Goal: Task Accomplishment & Management: Use online tool/utility

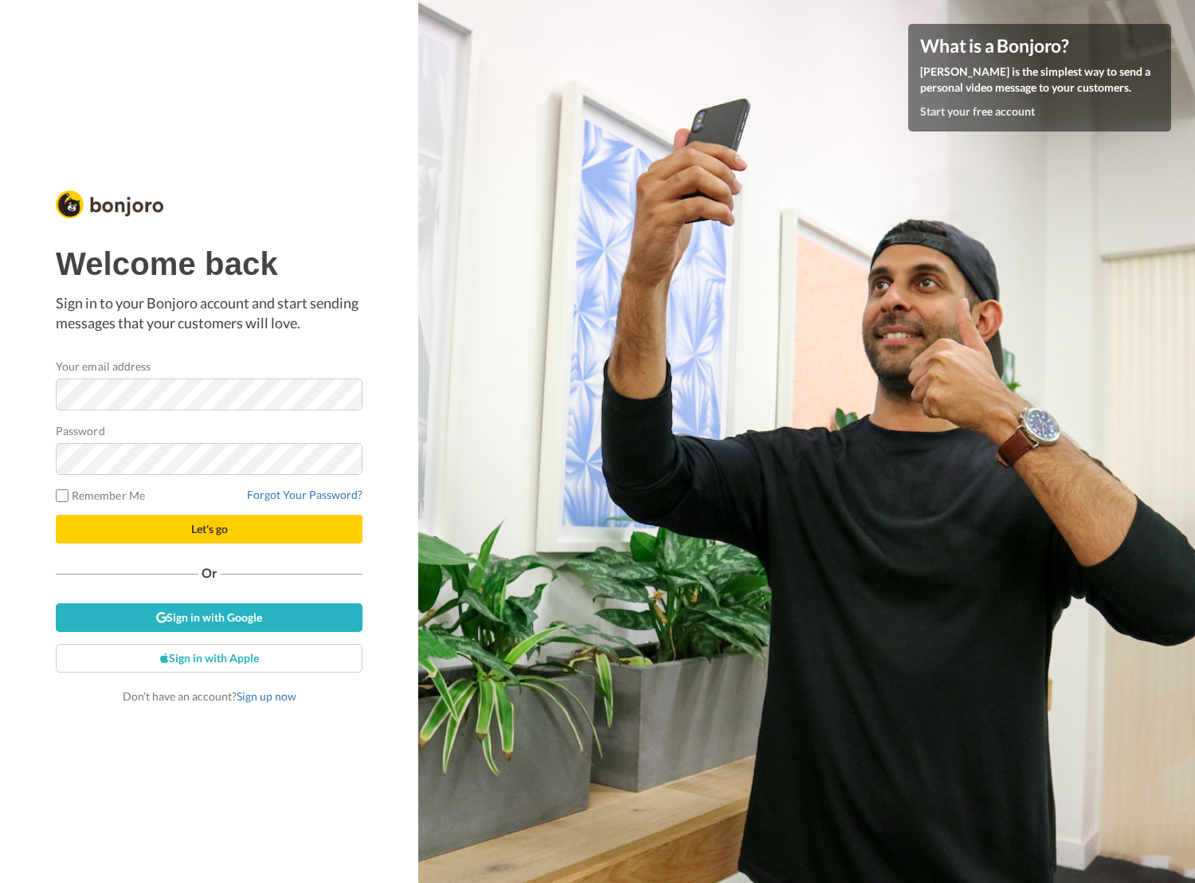
click at [1194, 393] on com-1password-button at bounding box center [1195, 441] width 0 height 883
click at [1194, 394] on com-1password-button at bounding box center [1195, 441] width 0 height 883
click at [222, 536] on button "Let's go" at bounding box center [209, 529] width 307 height 29
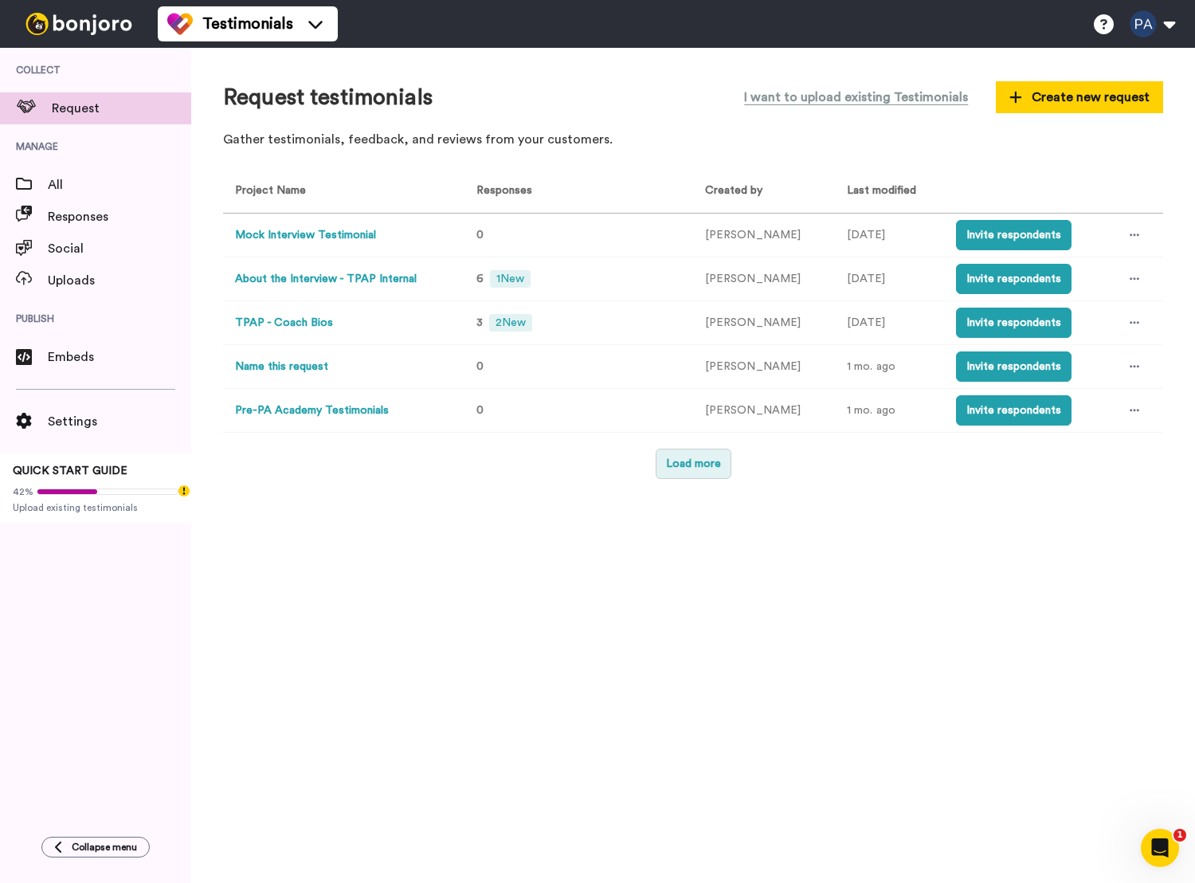
click at [703, 467] on button "Load more" at bounding box center [694, 463] width 76 height 30
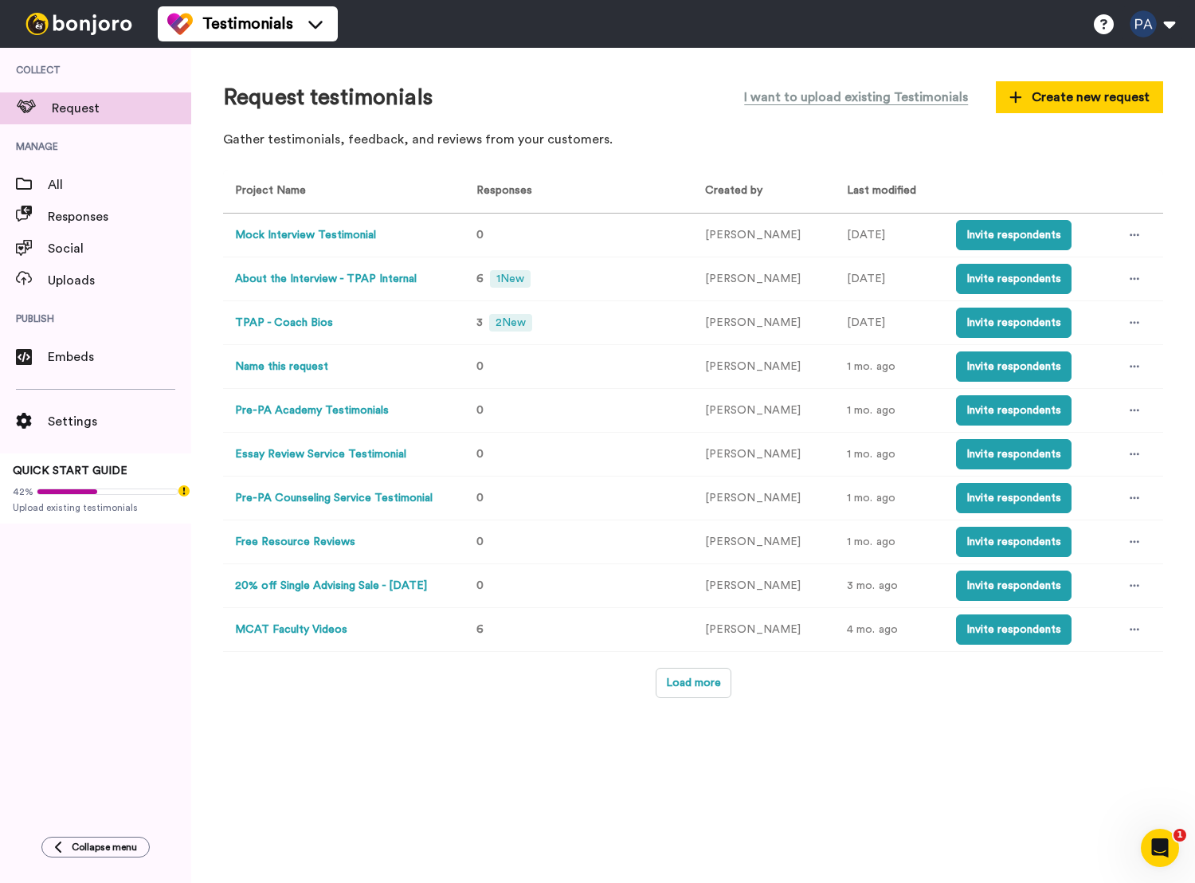
click at [324, 541] on button "Free Resource Reviews" at bounding box center [295, 542] width 120 height 17
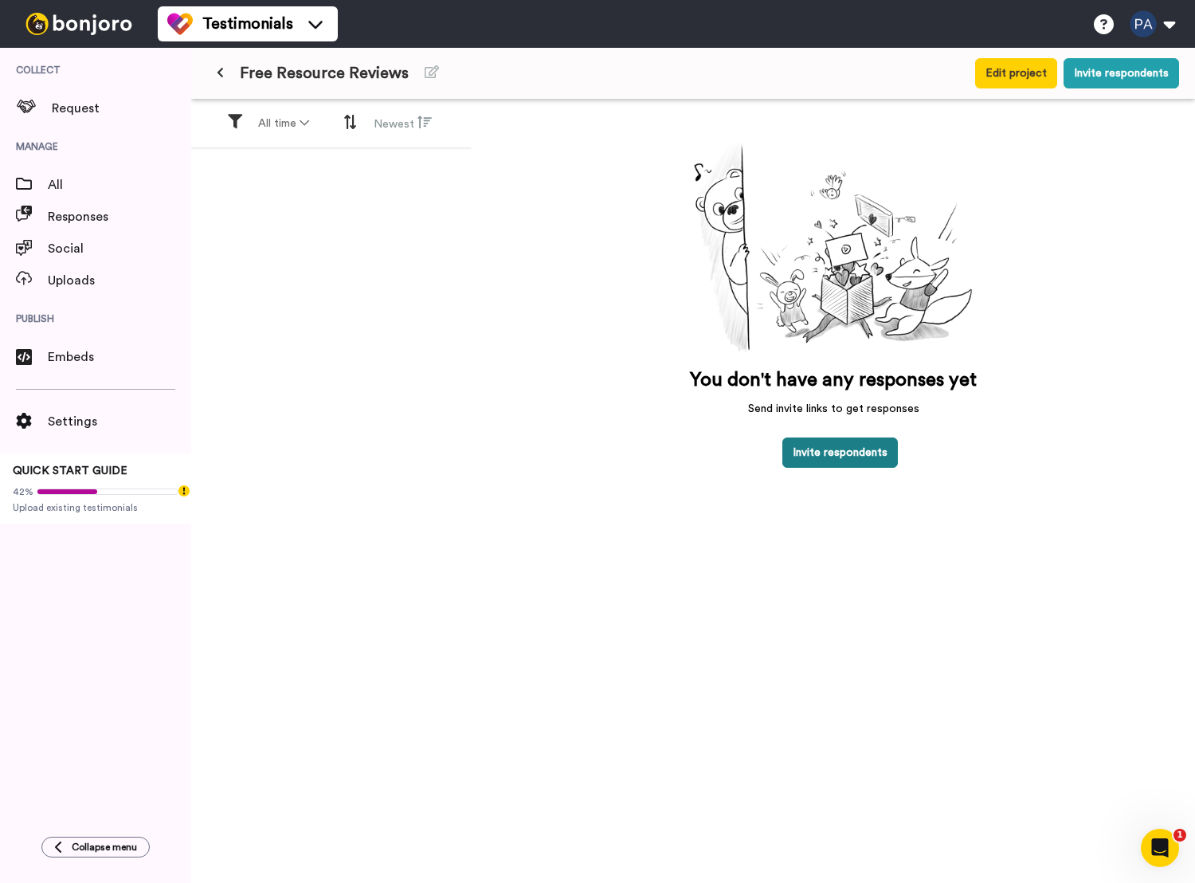
click at [844, 448] on button "Invite respondents" at bounding box center [840, 452] width 116 height 30
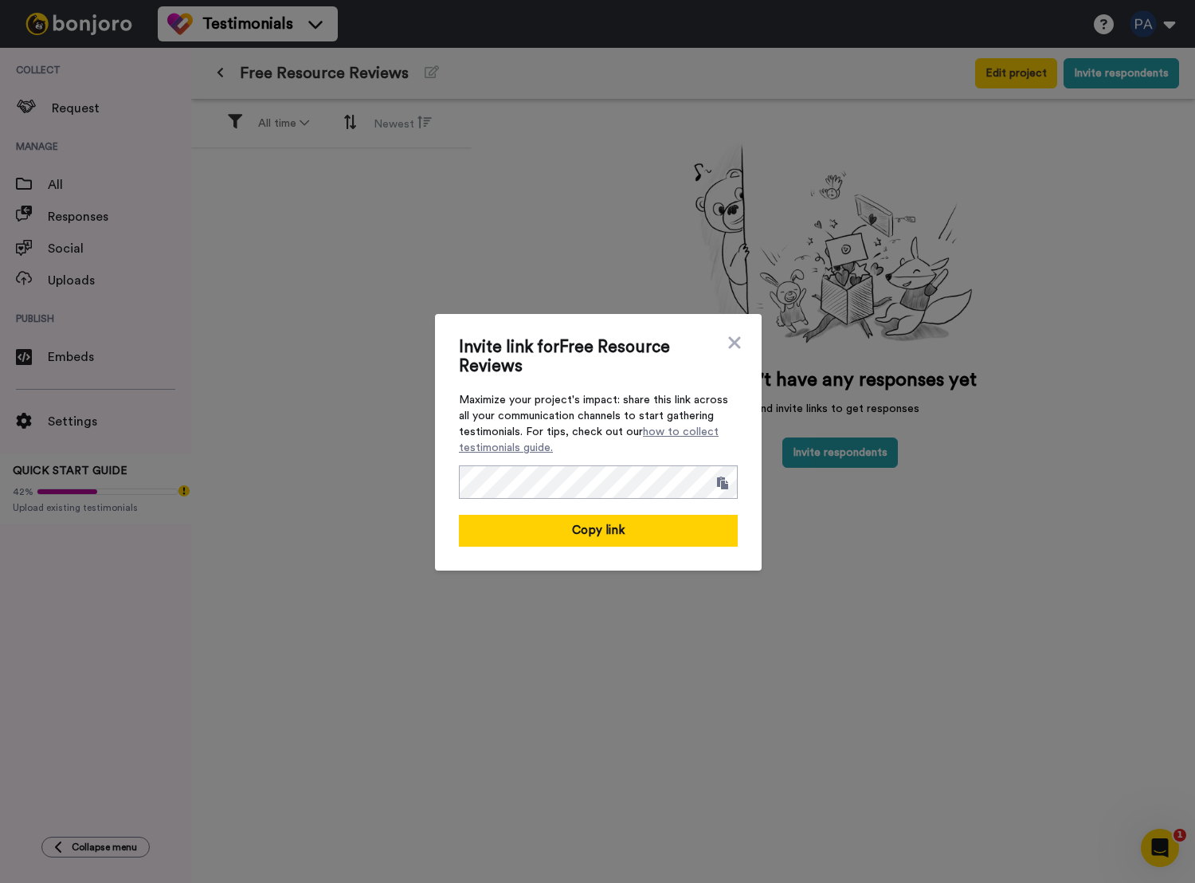
drag, startPoint x: 659, startPoint y: 519, endPoint x: 652, endPoint y: 513, distance: 8.5
click at [658, 518] on button "Copy link" at bounding box center [598, 531] width 279 height 32
